Goal: Information Seeking & Learning: Check status

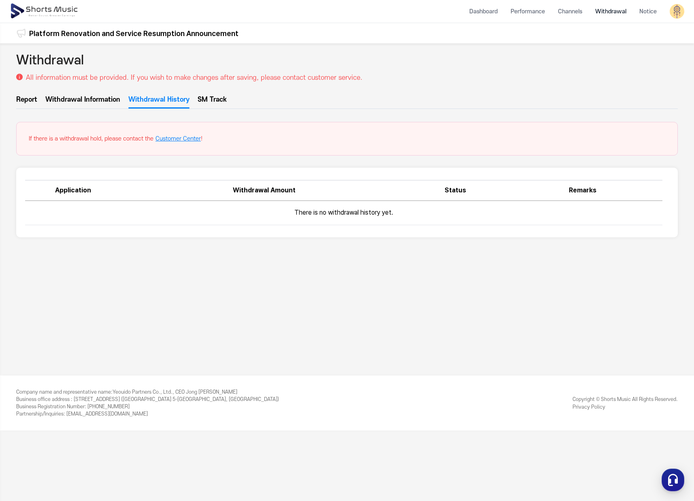
click at [608, 12] on li "Withdrawal" at bounding box center [611, 11] width 44 height 21
click at [560, 8] on li "Channels" at bounding box center [569, 11] width 37 height 21
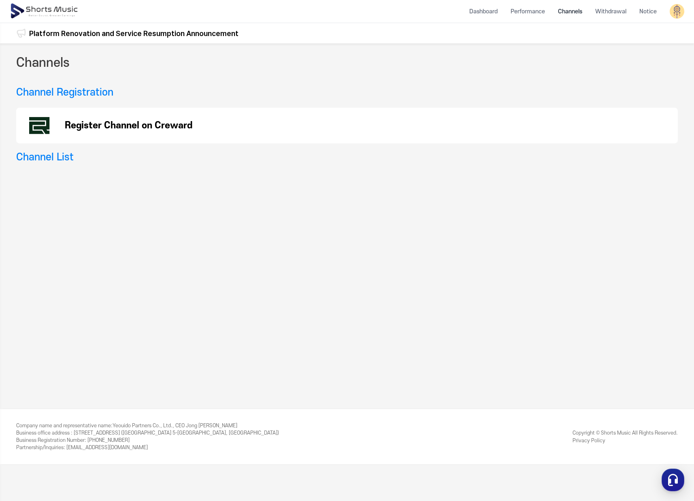
click at [616, 12] on li "Withdrawal" at bounding box center [611, 11] width 44 height 21
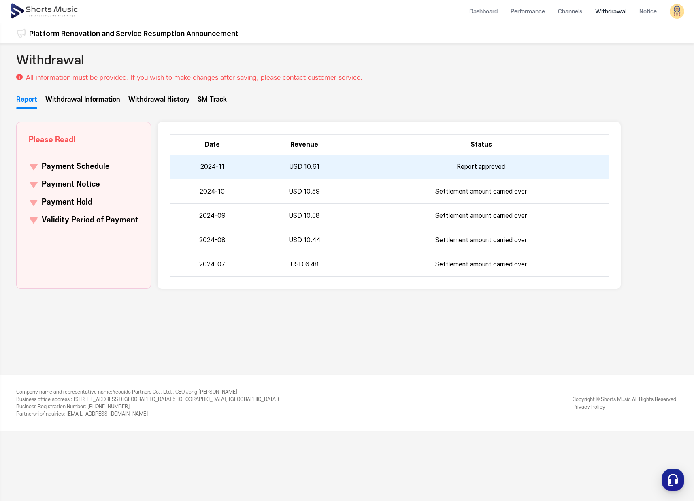
click at [346, 166] on td "USD 10.61" at bounding box center [304, 167] width 99 height 24
click at [449, 169] on td "Report approved" at bounding box center [481, 167] width 255 height 24
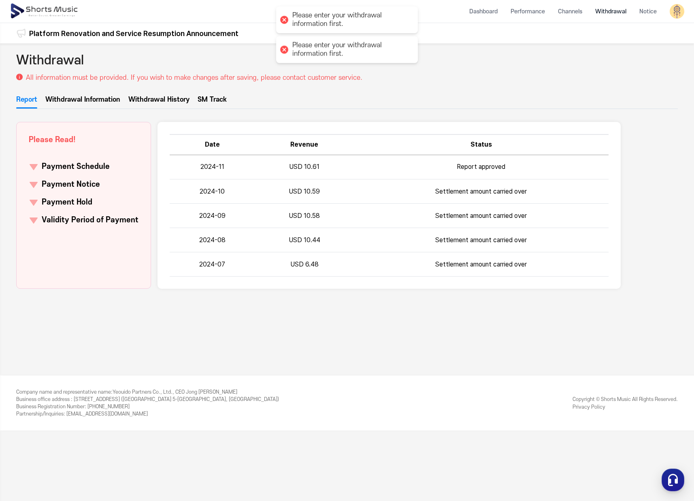
click at [136, 100] on link "Withdrawal History" at bounding box center [158, 102] width 61 height 14
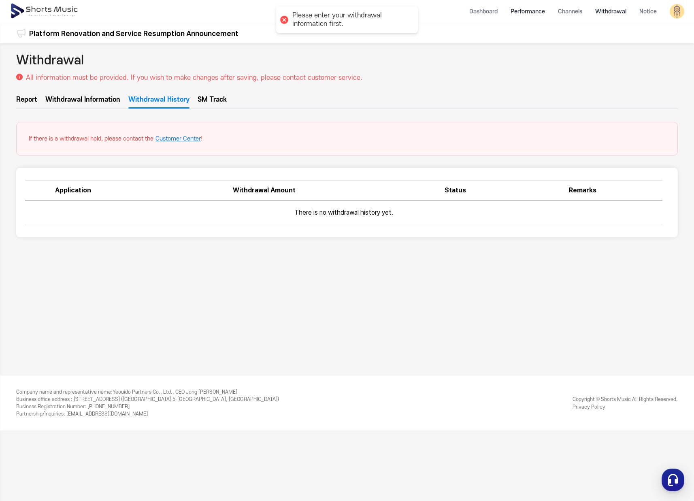
click at [538, 11] on li "Performance" at bounding box center [527, 11] width 47 height 21
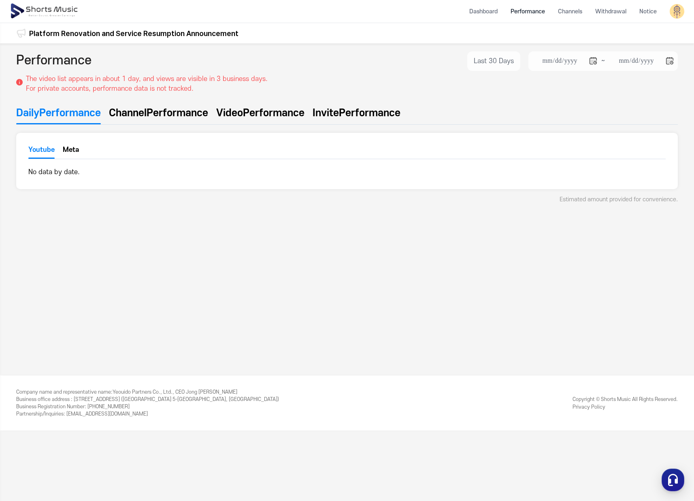
click at [264, 114] on span "Performance" at bounding box center [274, 113] width 62 height 15
type input "**********"
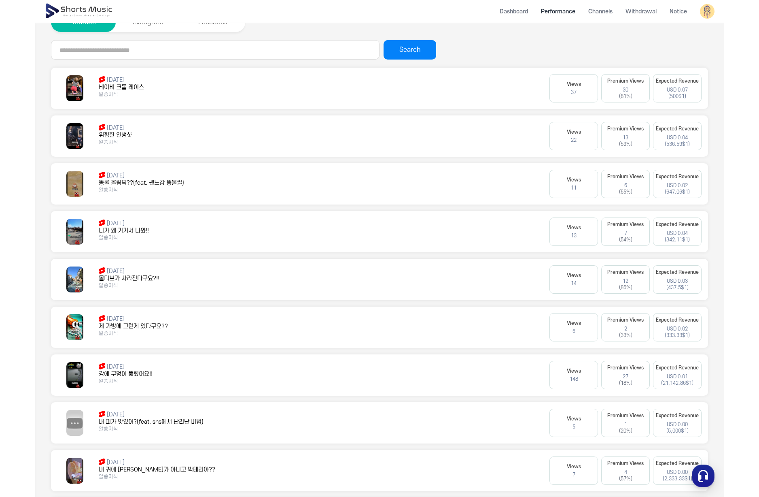
scroll to position [121, 0]
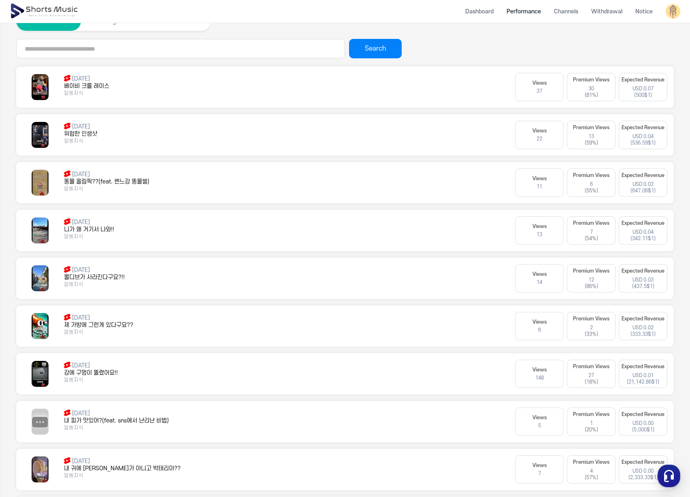
click at [38, 234] on img at bounding box center [40, 230] width 17 height 26
